Goal: Task Accomplishment & Management: Use online tool/utility

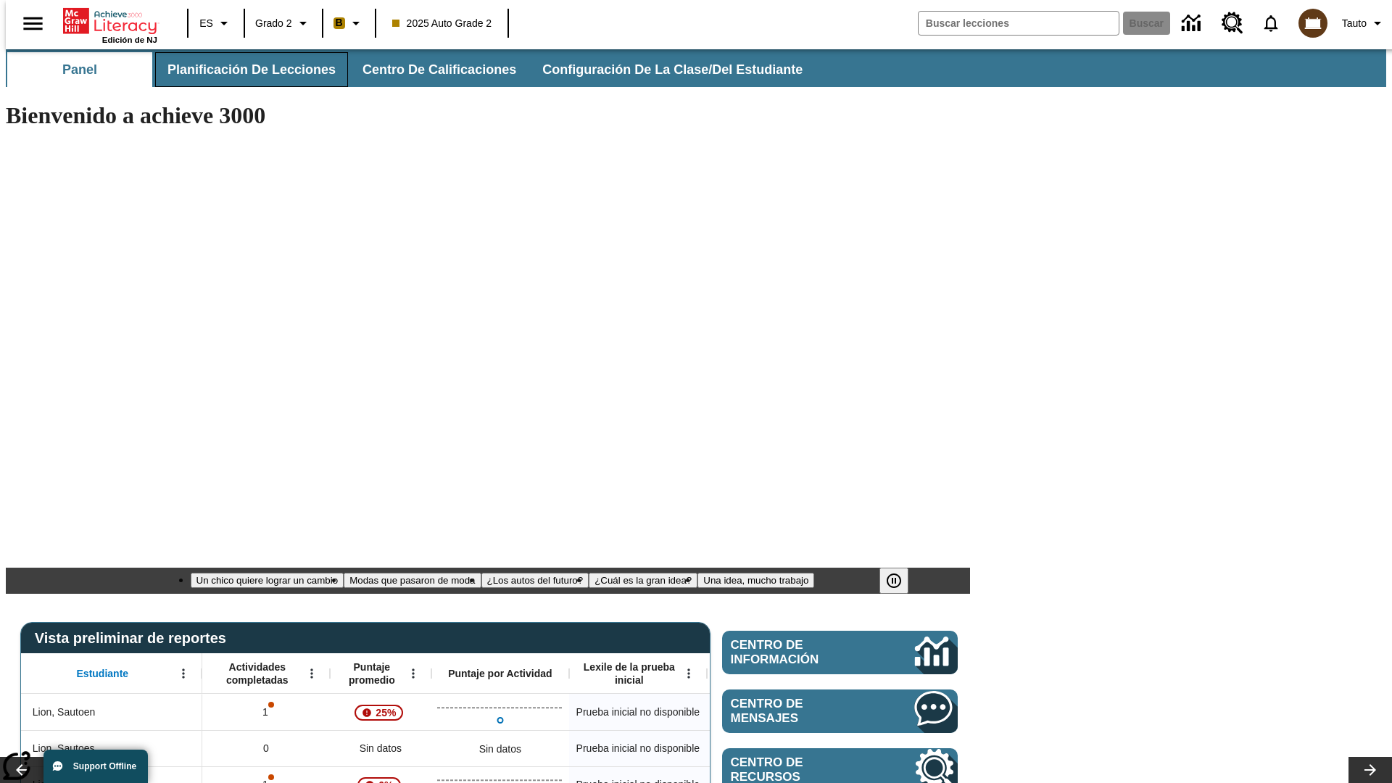
click at [243, 70] on span "Planificación de lecciones" at bounding box center [251, 70] width 168 height 17
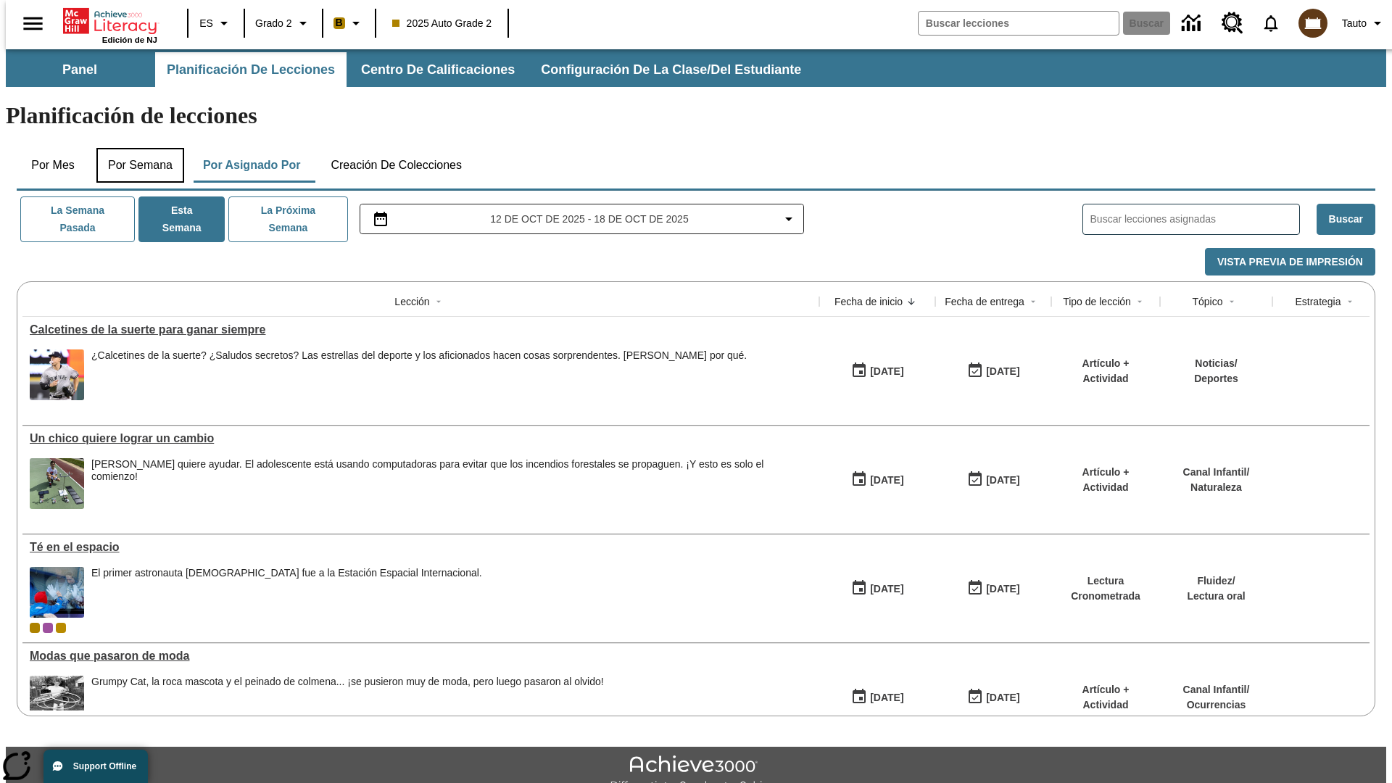
click at [136, 148] on button "Por semana" at bounding box center [140, 165] width 88 height 35
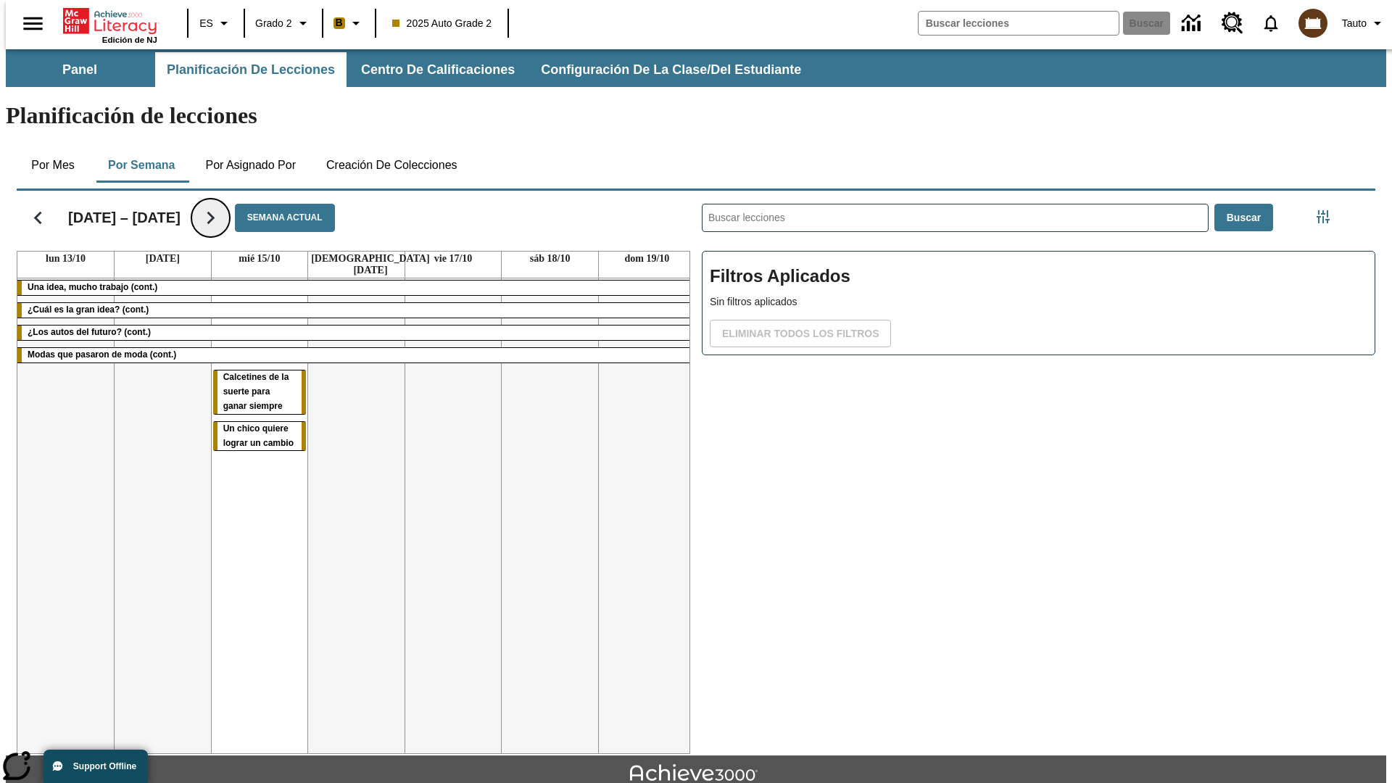
click at [200, 205] on icon "Seguir" at bounding box center [210, 217] width 25 height 25
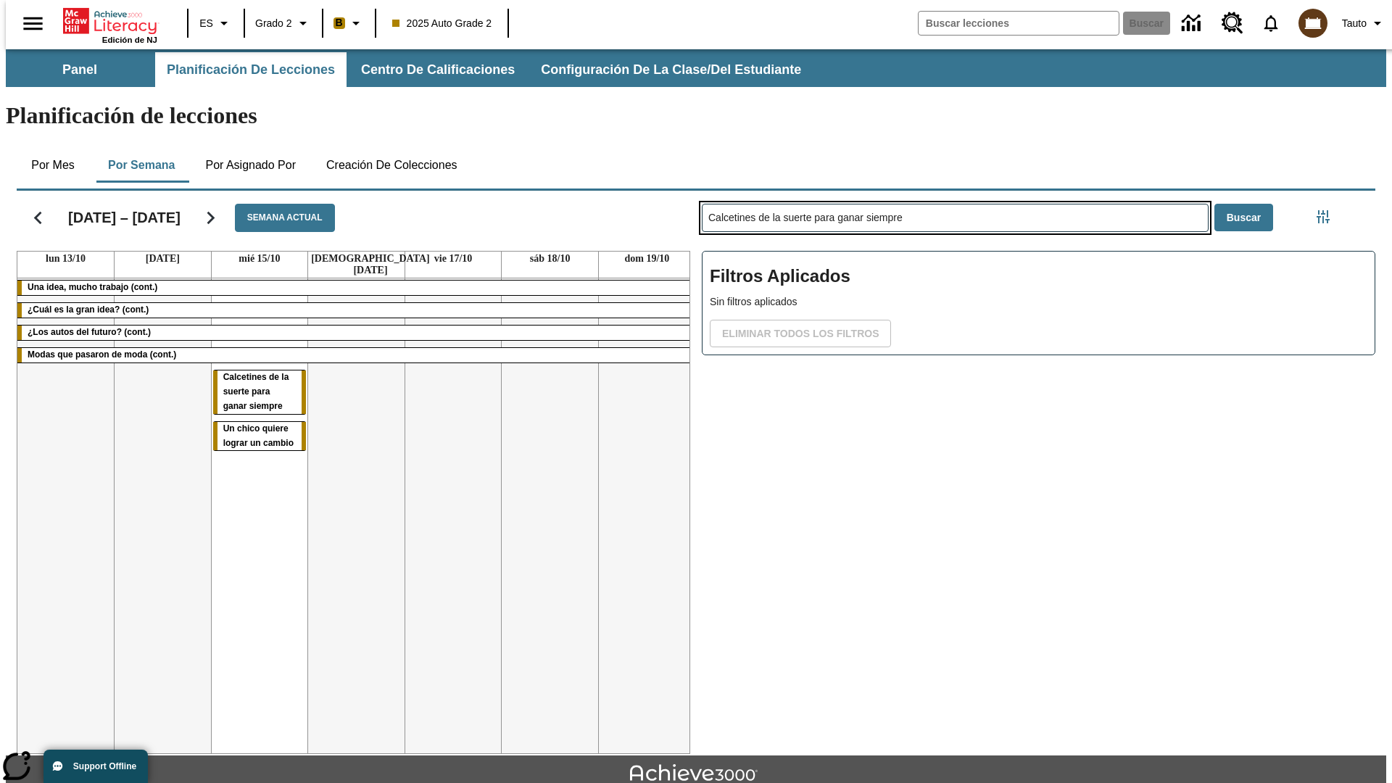
type input "Calcetines de la suerte para ganar siempre"
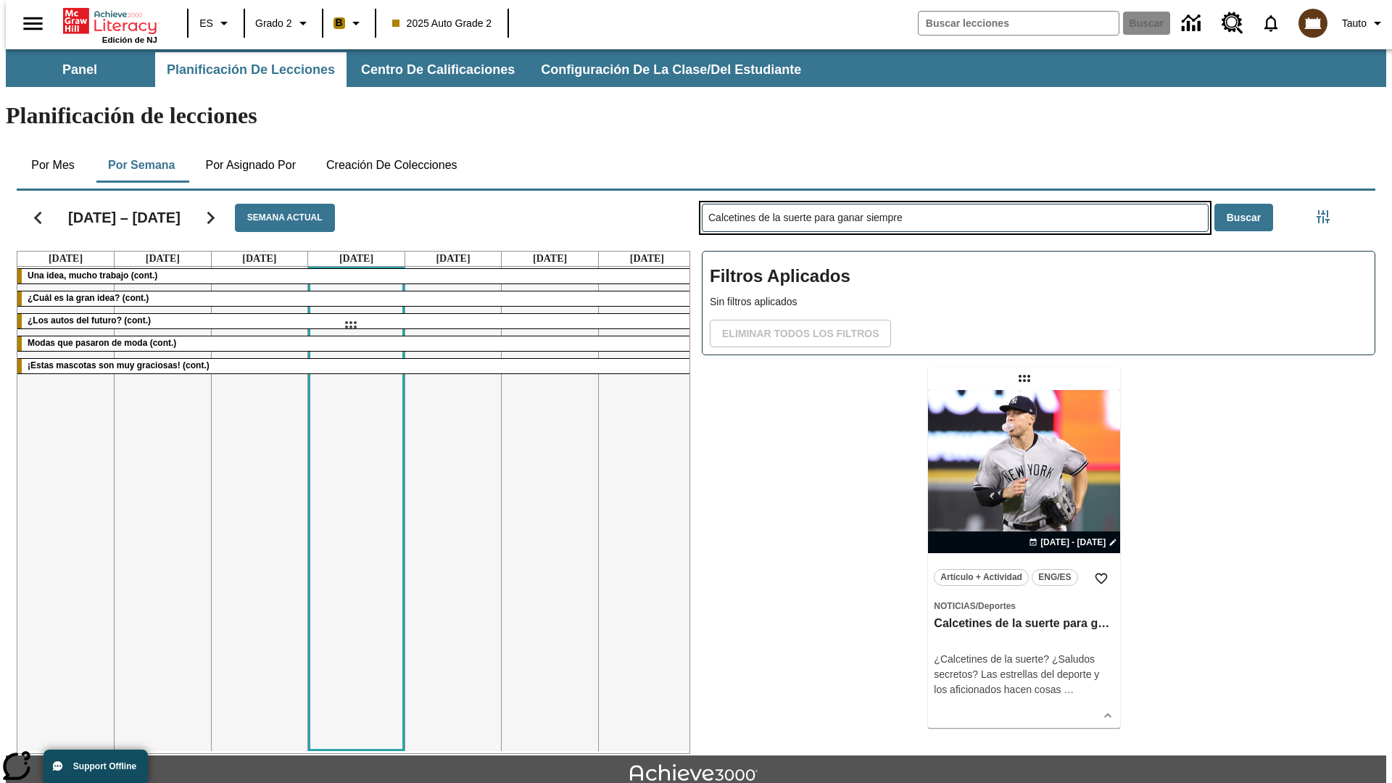
drag, startPoint x: 1026, startPoint y: 321, endPoint x: 350, endPoint y: 325, distance: 675.6
click at [350, 325] on div "[DATE] – [DATE] Semana actual [DATE] [DATE] [DATE] [DATE] [DATE] [DATE] [DATE] …" at bounding box center [690, 469] width 1370 height 569
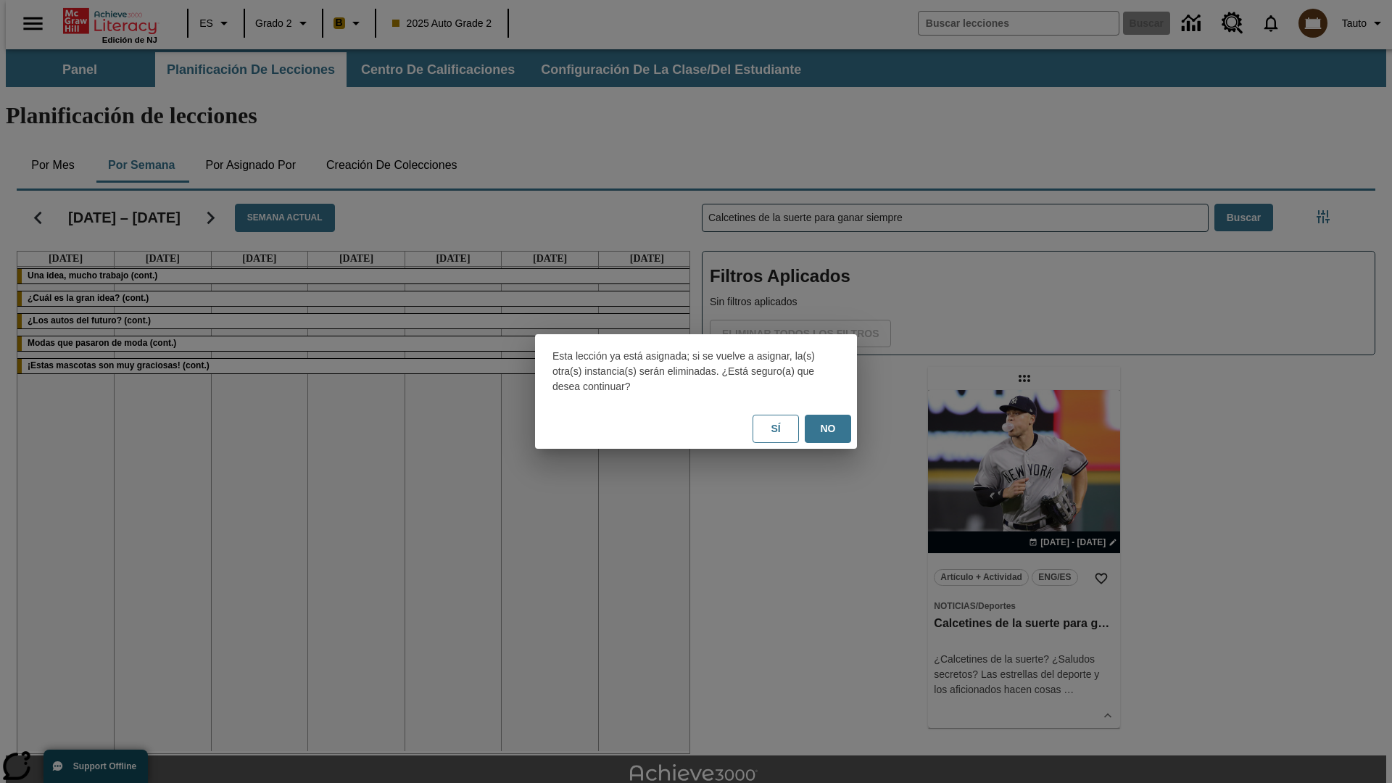
click at [828, 428] on button "No" at bounding box center [828, 429] width 46 height 28
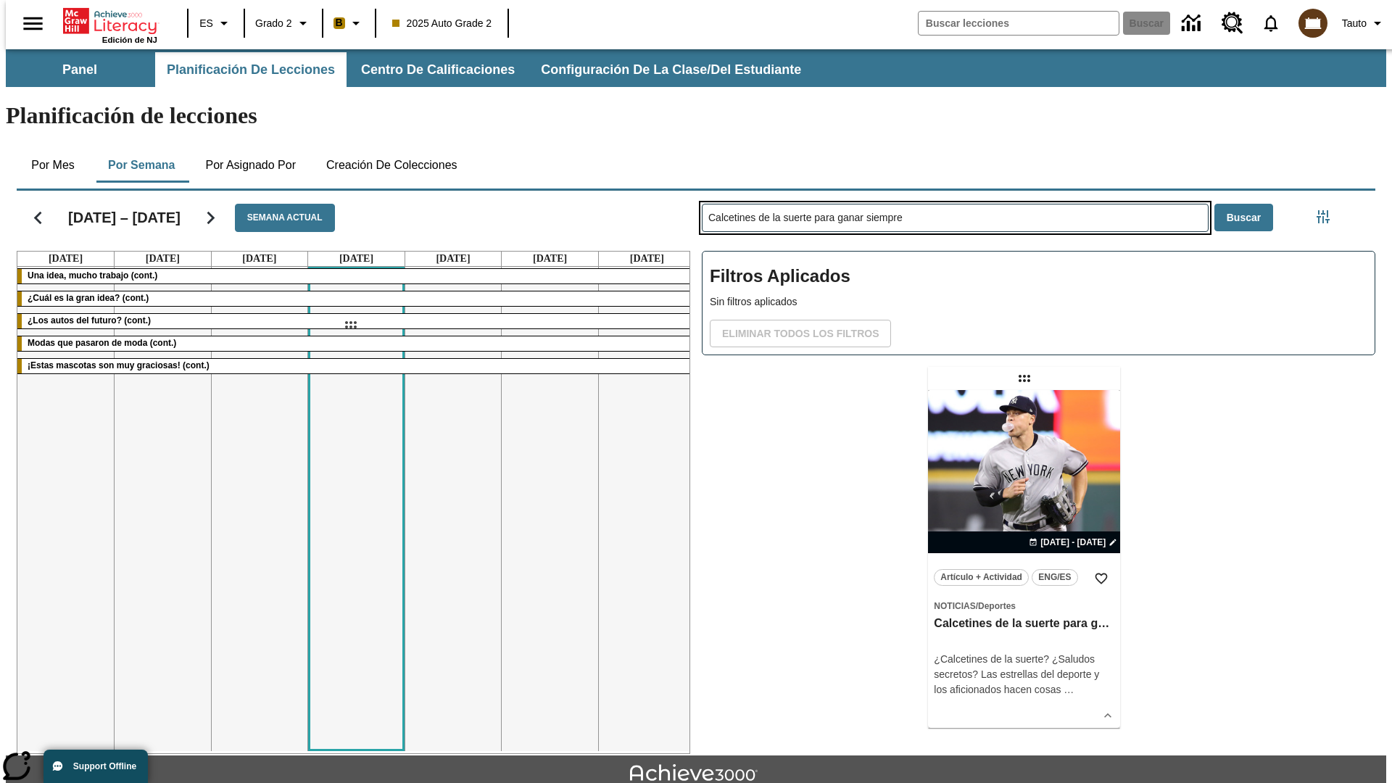
drag, startPoint x: 1026, startPoint y: 321, endPoint x: 350, endPoint y: 325, distance: 675.6
click at [350, 325] on div "[DATE] – [DATE] Semana actual [DATE] [DATE] [DATE] [DATE] [DATE] [DATE] [DATE] …" at bounding box center [690, 469] width 1370 height 569
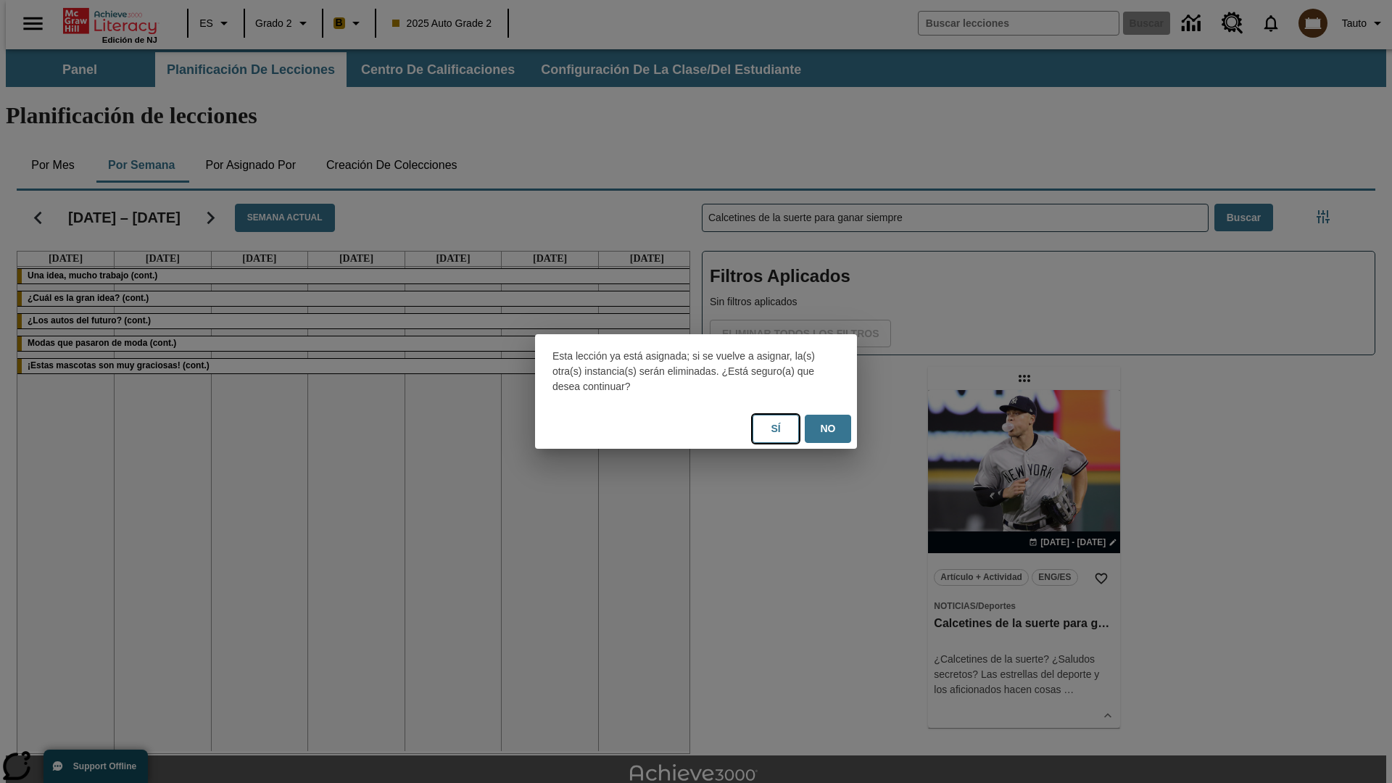
click at [776, 428] on button "Sí" at bounding box center [775, 429] width 46 height 28
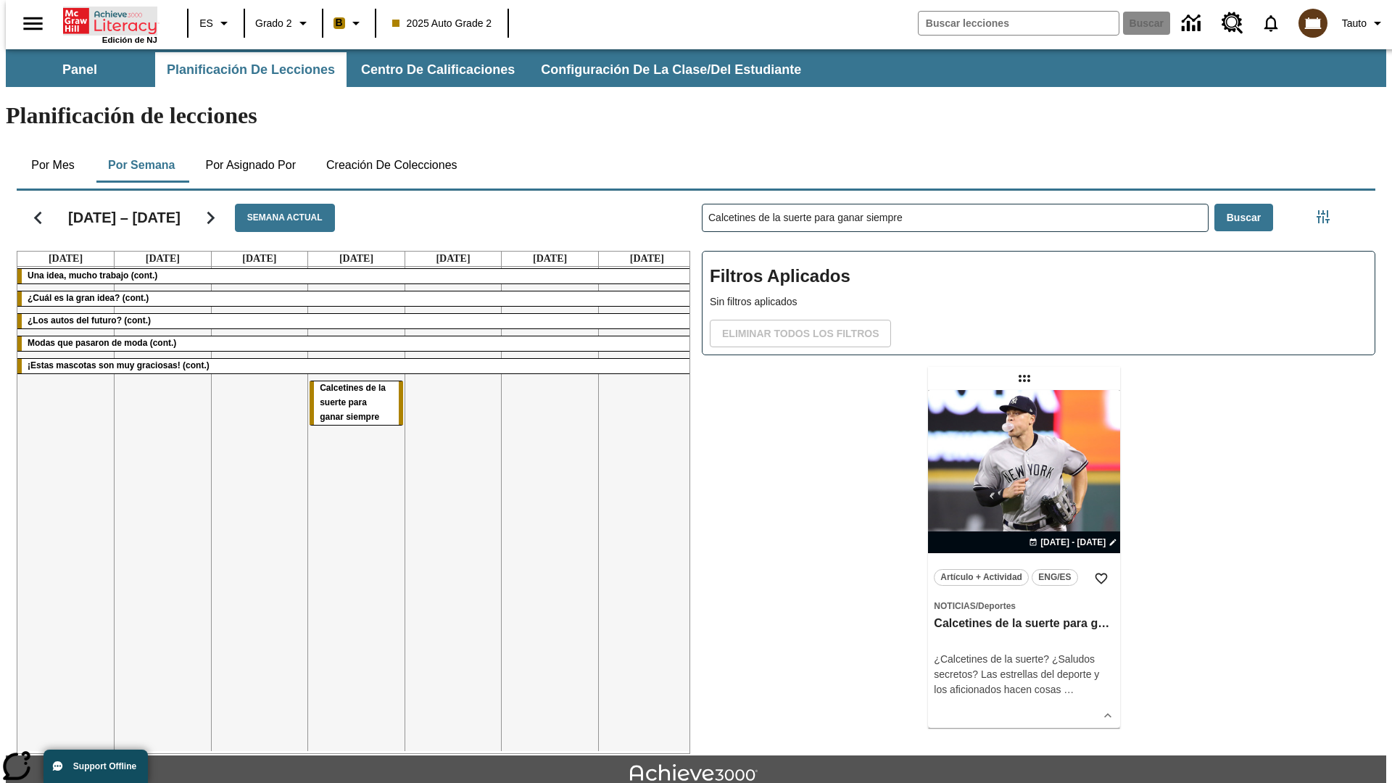
click at [104, 20] on icon "Portada" at bounding box center [111, 21] width 96 height 29
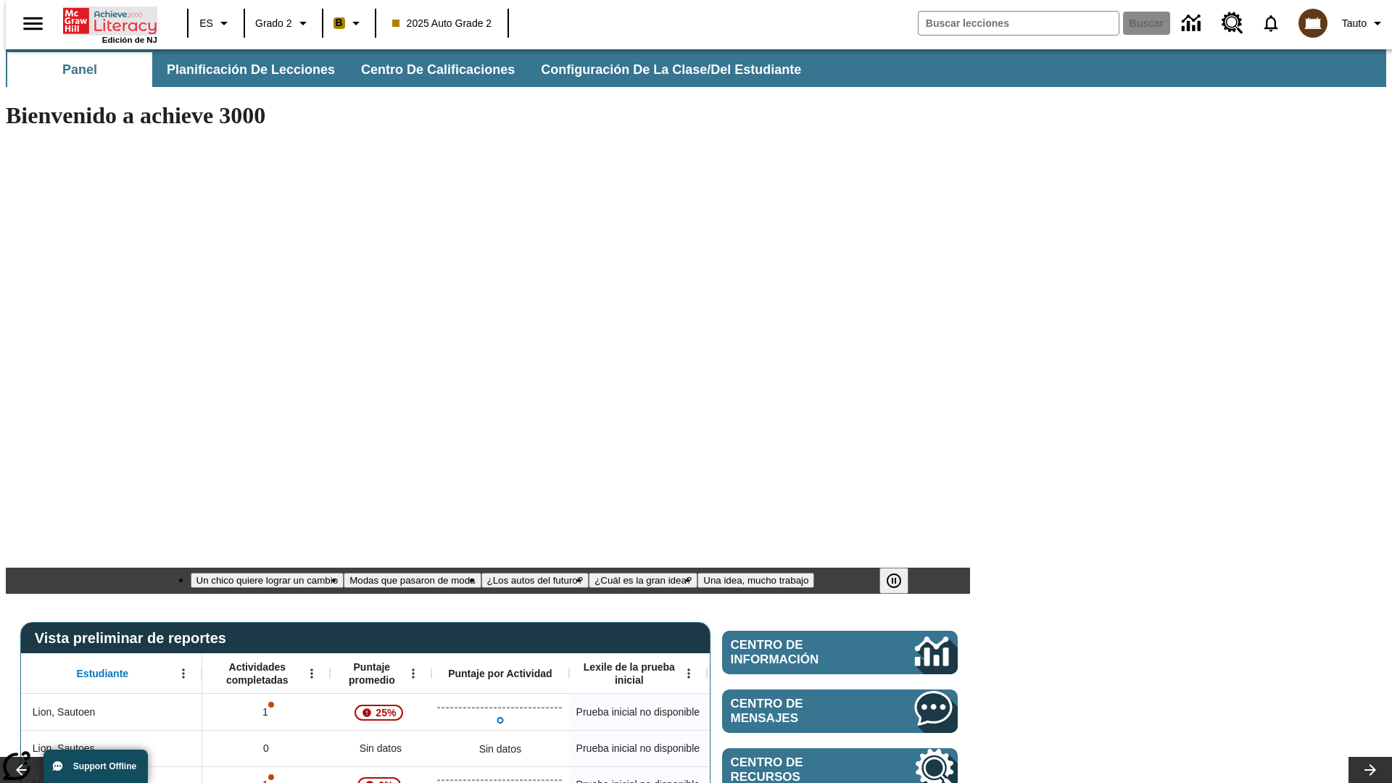
type input "-1"
click at [243, 70] on span "Planificación de lecciones" at bounding box center [251, 70] width 168 height 17
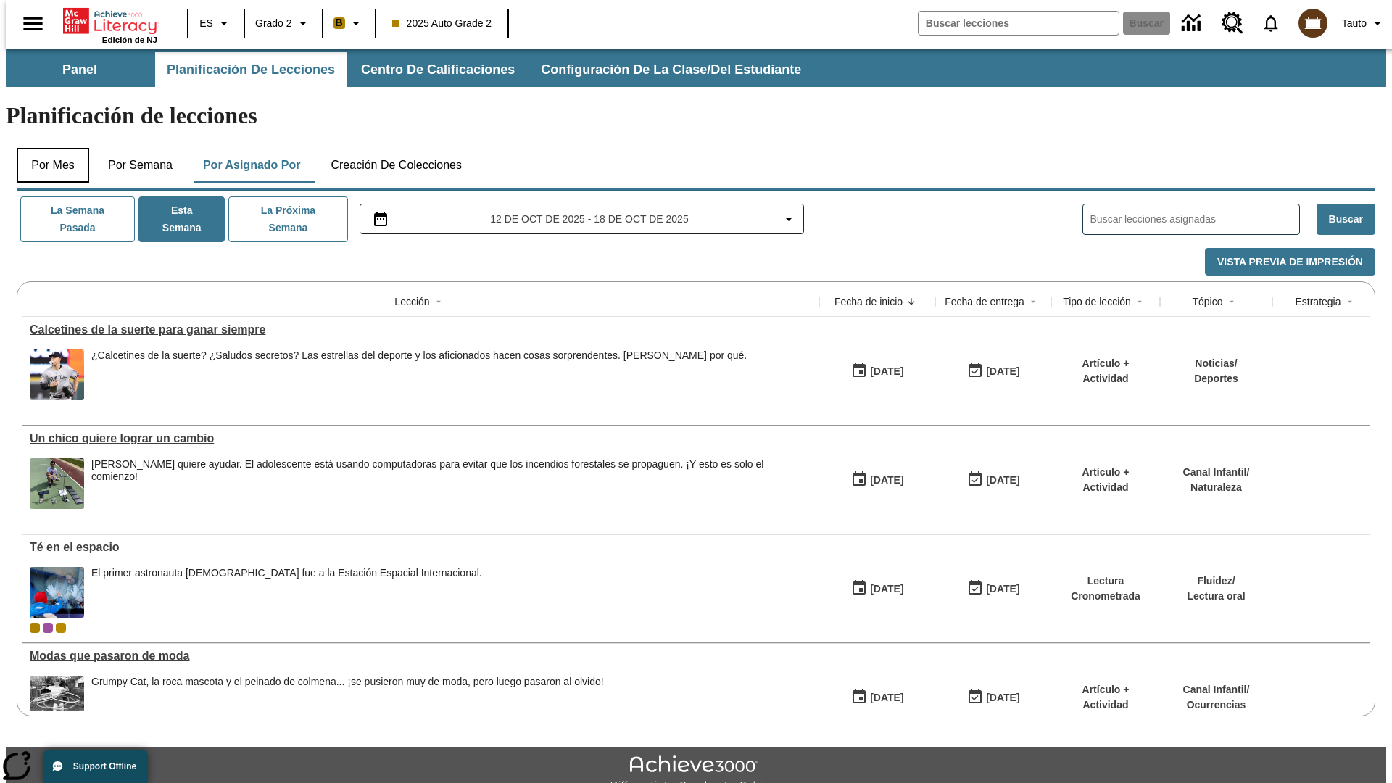
click at [47, 148] on button "Por mes" at bounding box center [53, 165] width 72 height 35
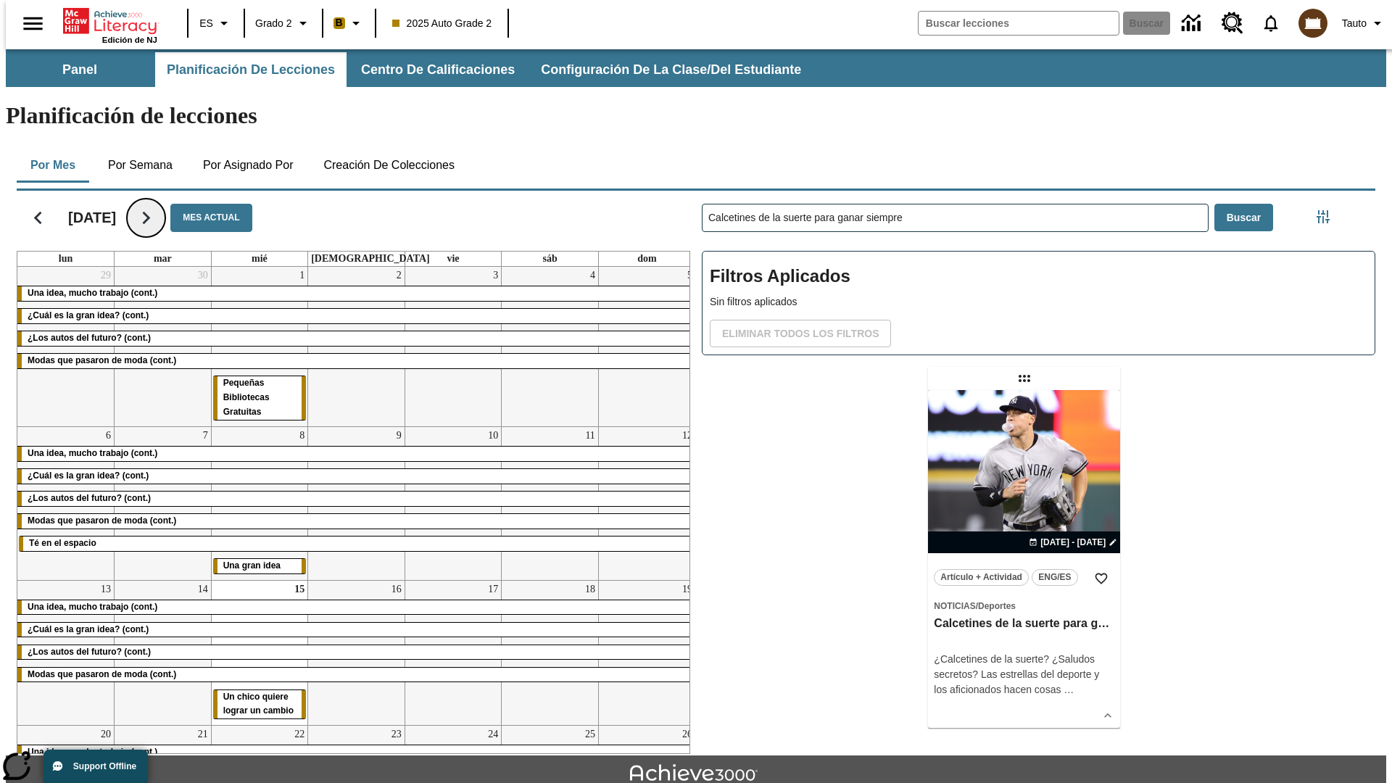
click at [159, 205] on icon "Seguir" at bounding box center [145, 217] width 25 height 25
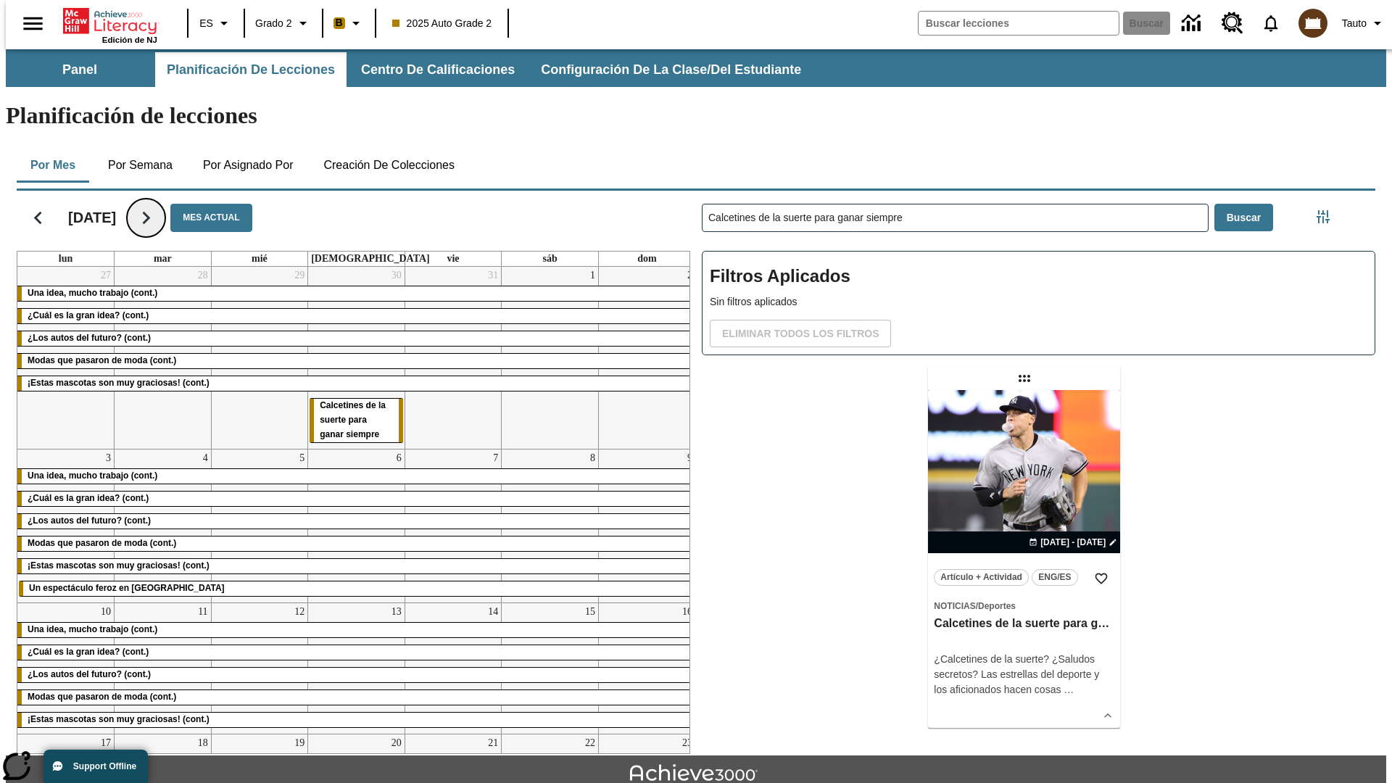
click at [159, 205] on icon "Seguir" at bounding box center [145, 217] width 25 height 25
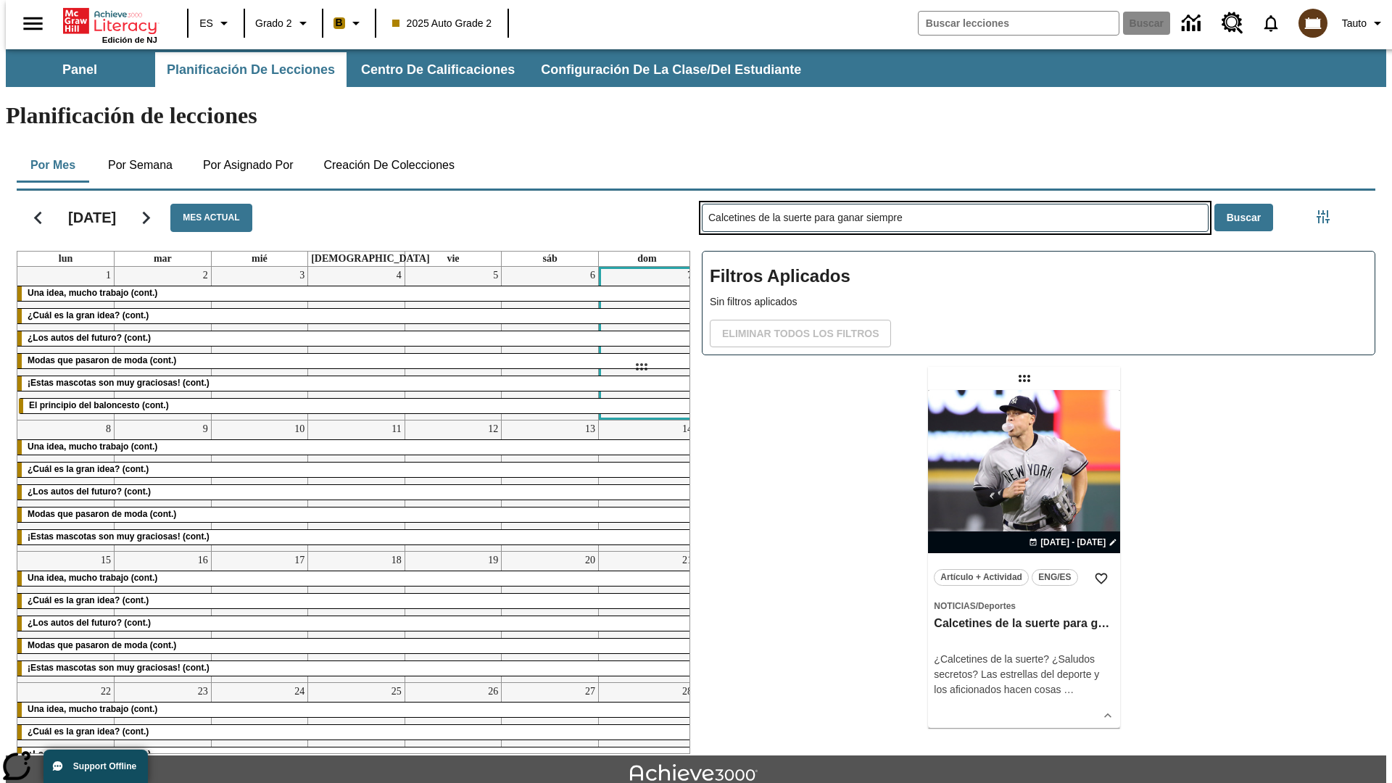
drag, startPoint x: 1026, startPoint y: 321, endPoint x: 641, endPoint y: 367, distance: 387.6
click at [641, 367] on div "[DATE] Mes actual lun mar mié jue vie sáb dom 1 Una idea, mucho trabajo (cont.)…" at bounding box center [690, 469] width 1370 height 569
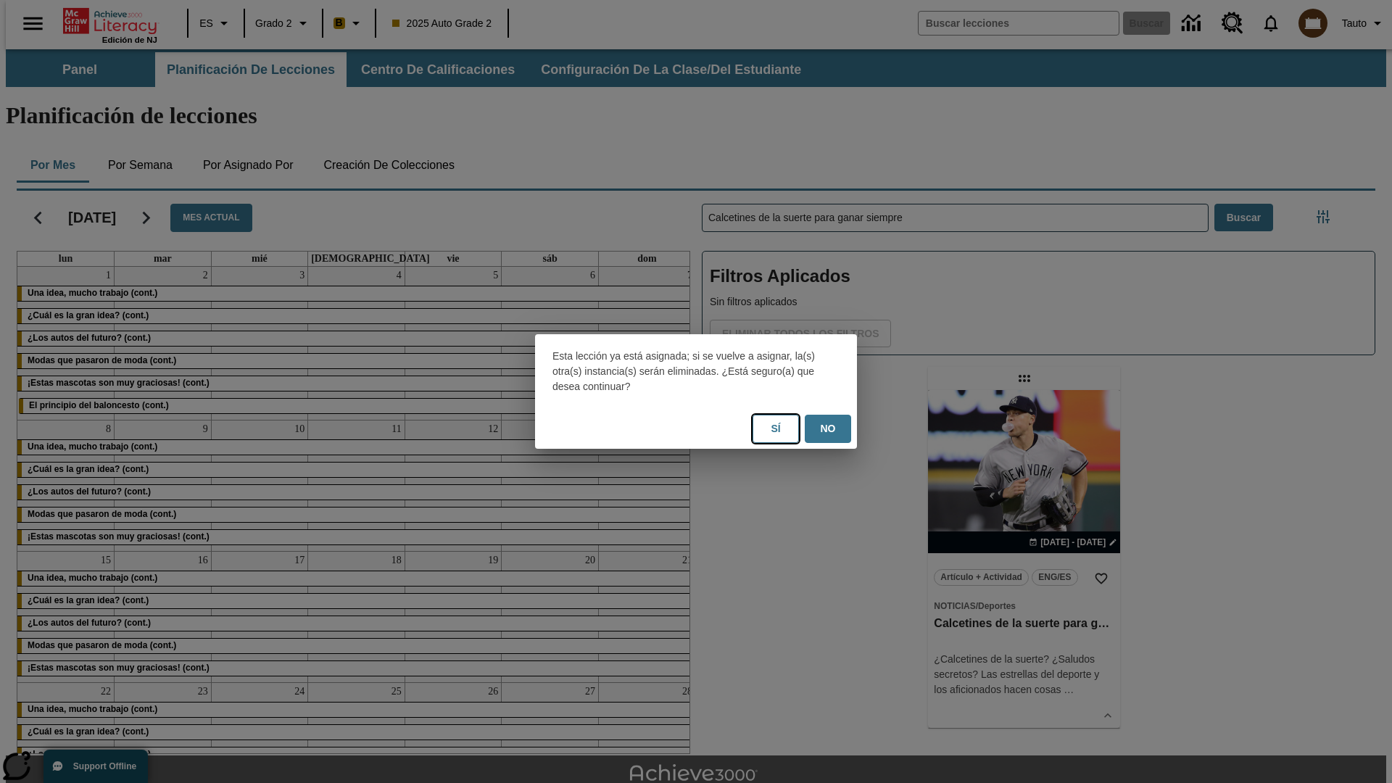
click at [776, 428] on button "Sí" at bounding box center [775, 429] width 46 height 28
